Goal: Task Accomplishment & Management: Manage account settings

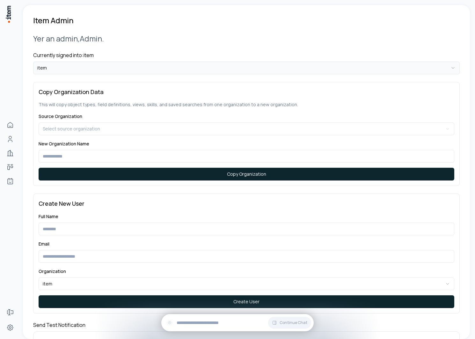
click at [128, 71] on html "**********" at bounding box center [237, 169] width 475 height 339
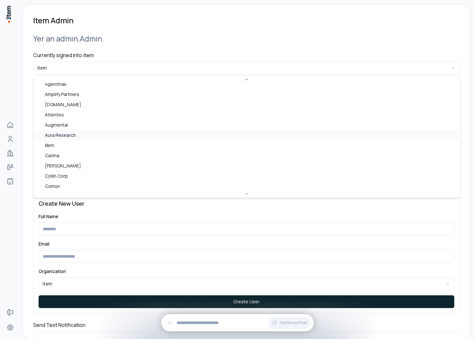
scroll to position [33, 0]
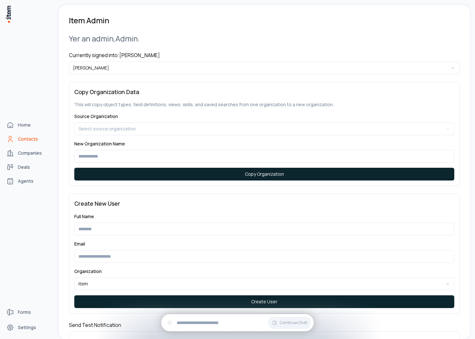
click at [25, 139] on span "Contacts" at bounding box center [28, 139] width 20 height 6
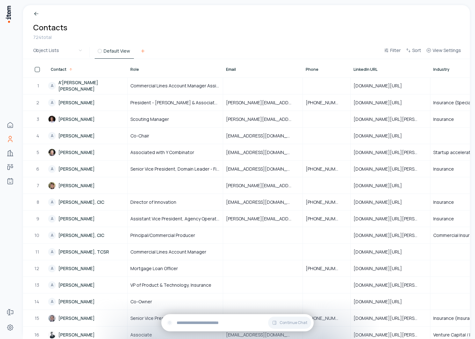
click at [140, 50] on icon at bounding box center [142, 51] width 5 height 5
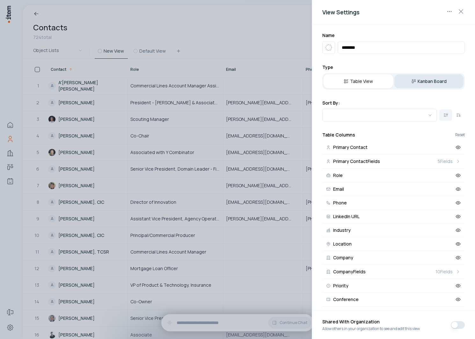
click at [418, 81] on button "Kanban Board" at bounding box center [430, 81] width 70 height 14
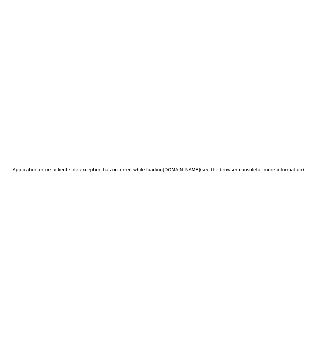
click at [229, 79] on div "Application error: a client -side exception has occurred while loading [DOMAIN_…" at bounding box center [159, 169] width 318 height 339
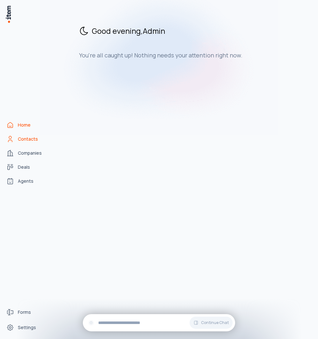
click at [18, 139] on span "Contacts" at bounding box center [28, 139] width 20 height 6
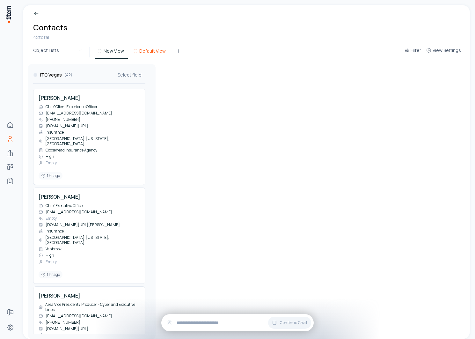
click at [155, 49] on button "Default View" at bounding box center [150, 52] width 39 height 11
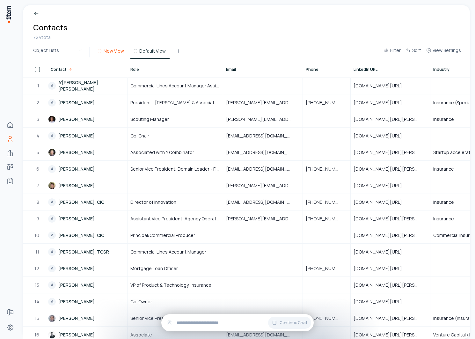
click at [104, 50] on button "New View" at bounding box center [111, 52] width 33 height 11
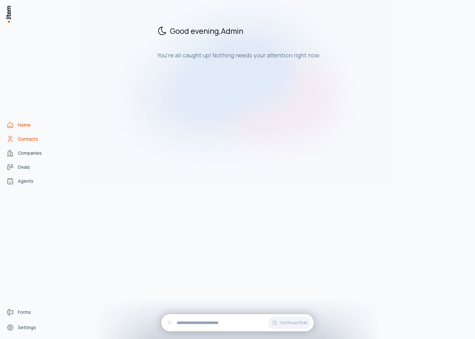
click at [30, 139] on span "Contacts" at bounding box center [28, 139] width 20 height 6
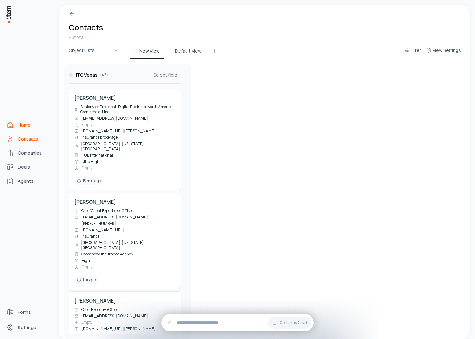
click at [15, 119] on link "Home" at bounding box center [28, 125] width 49 height 13
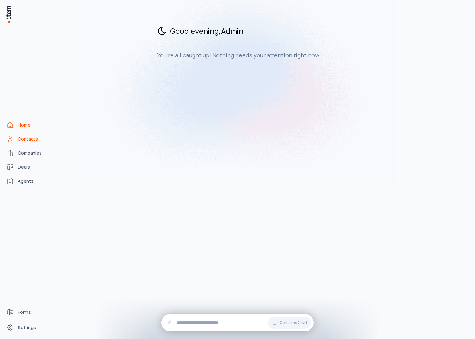
click at [37, 138] on link "Contacts" at bounding box center [28, 139] width 49 height 13
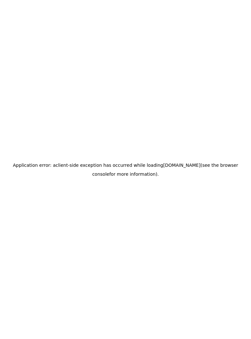
click at [88, 114] on div "Application error: a client -side exception has occurred while loading app.usei…" at bounding box center [125, 169] width 251 height 339
